Goal: Information Seeking & Learning: Check status

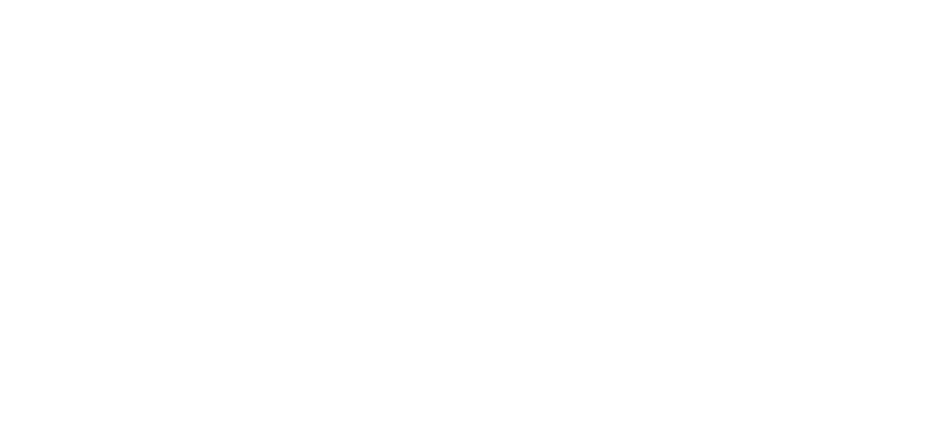
select select
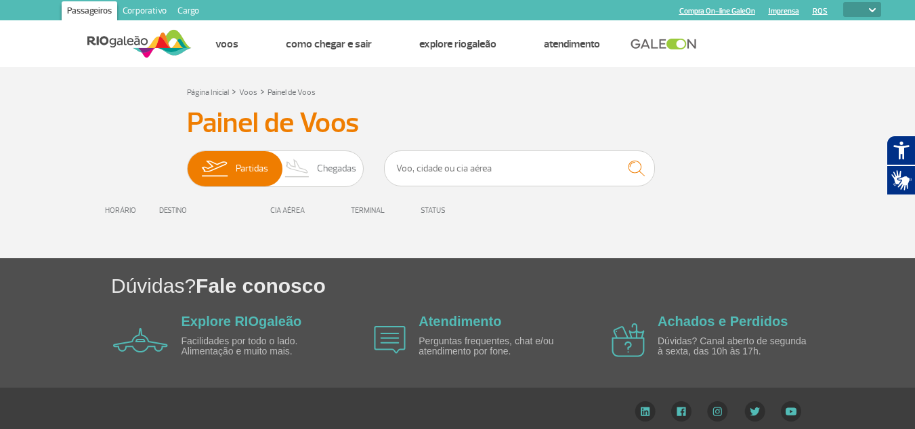
scroll to position [8, 0]
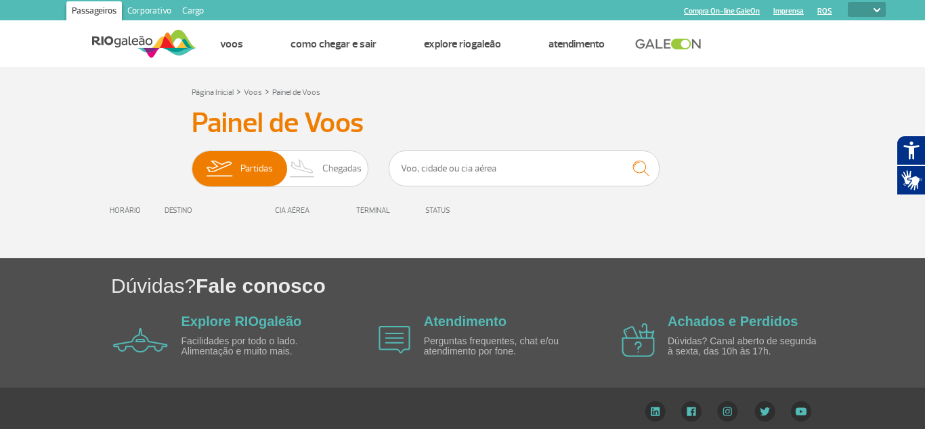
select select
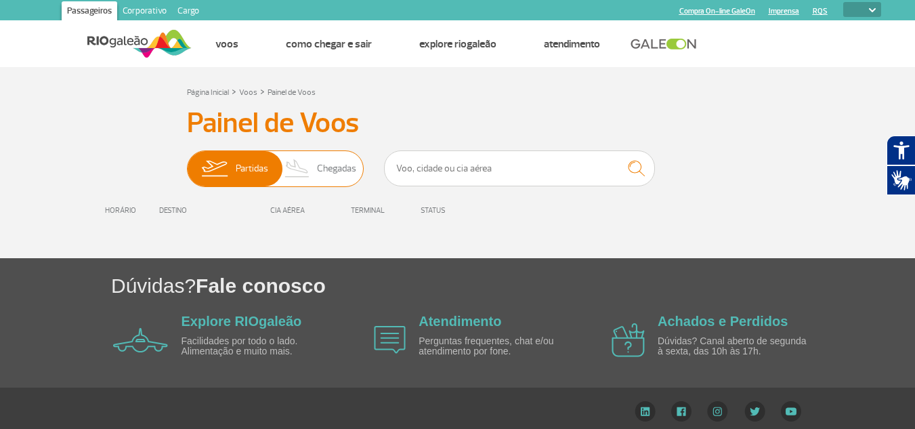
click at [335, 161] on span "Chegadas" at bounding box center [336, 168] width 39 height 35
click at [187, 162] on input "Partidas Chegadas" at bounding box center [187, 162] width 0 height 0
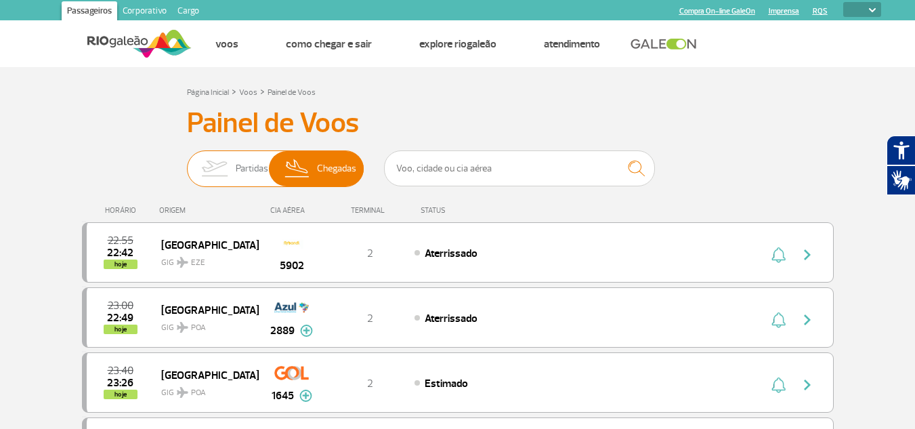
click at [233, 158] on img at bounding box center [214, 168] width 43 height 35
click at [187, 162] on input "Partidas Chegadas" at bounding box center [187, 162] width 0 height 0
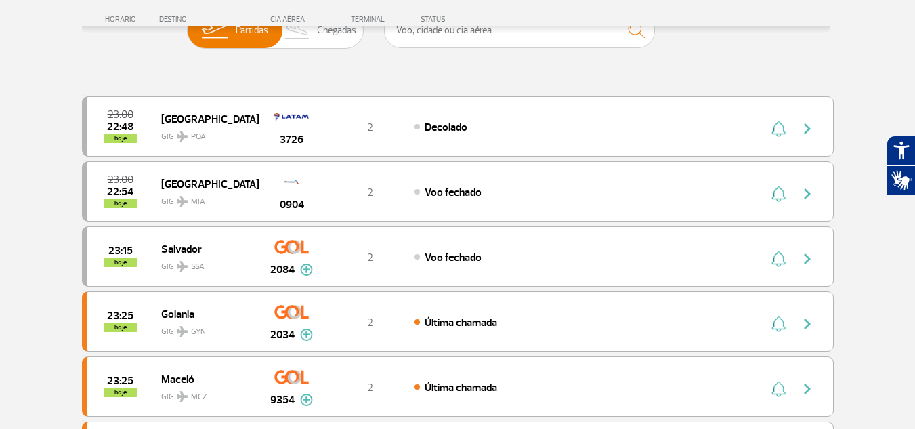
scroll to position [135, 0]
